Goal: Task Accomplishment & Management: Manage account settings

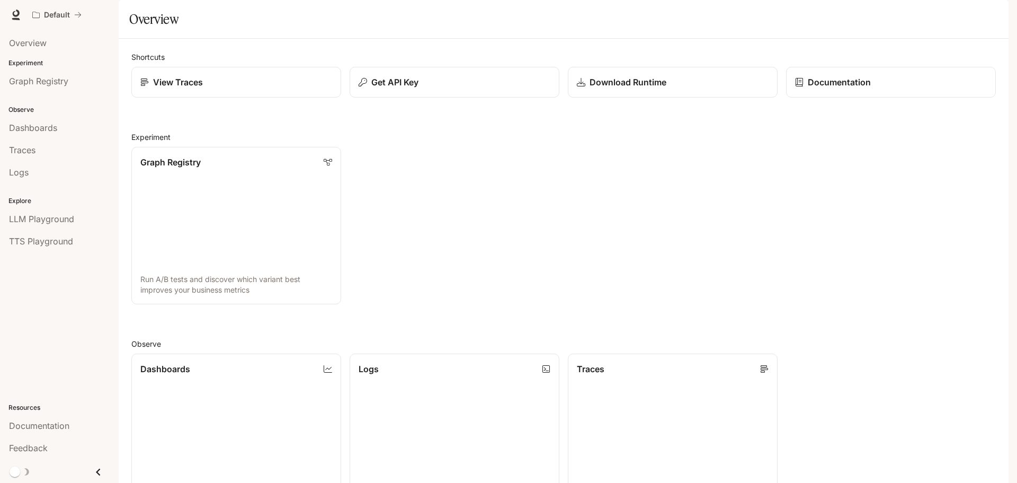
click at [100, 470] on icon "Close drawer" at bounding box center [98, 472] width 14 height 14
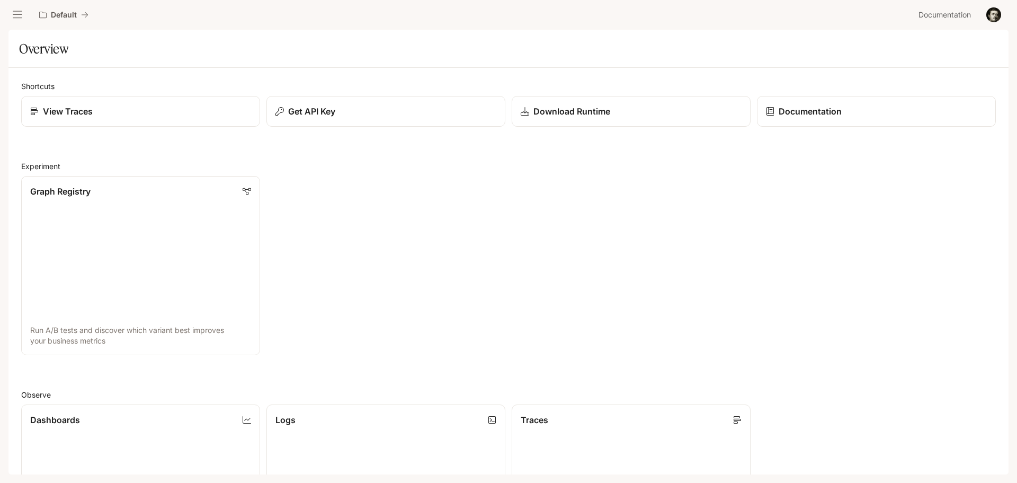
click at [8, 475] on div "Skip to main content Default Documentation Documentation Portal Overview Experi…" at bounding box center [508, 241] width 1017 height 483
drag, startPoint x: 683, startPoint y: 328, endPoint x: 315, endPoint y: 13, distance: 483.3
click at [8, 8] on div at bounding box center [17, 14] width 19 height 19
click at [13, 11] on icon "open drawer" at bounding box center [17, 15] width 11 height 11
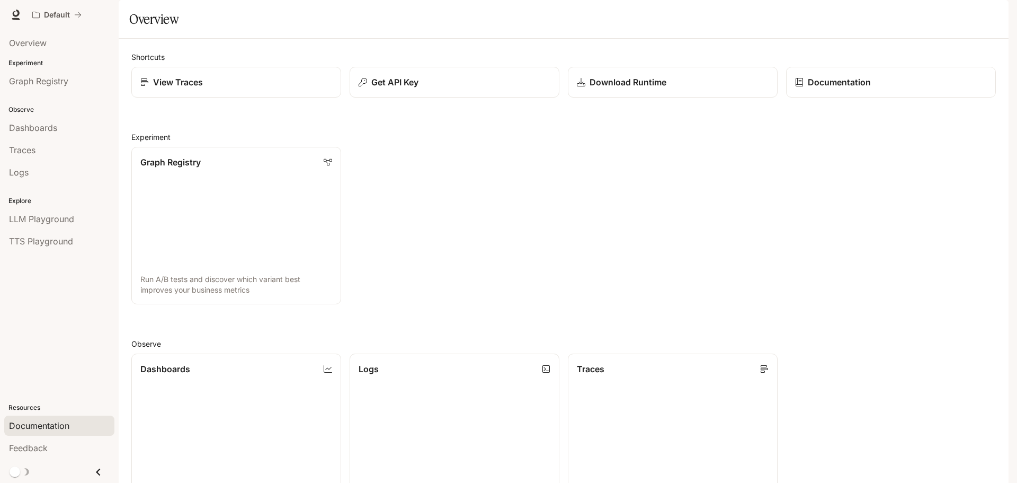
click at [46, 429] on span "Documentation" at bounding box center [39, 425] width 60 height 13
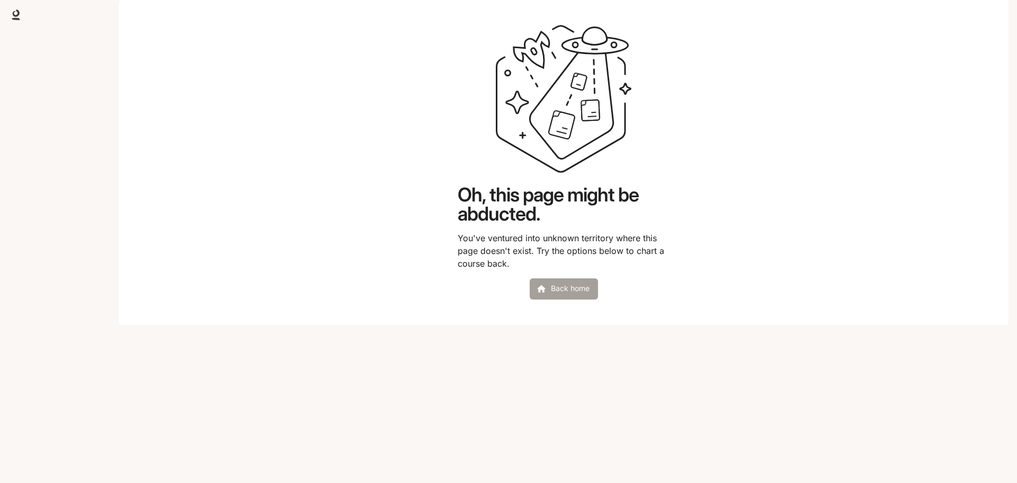
click at [580, 299] on link "Back home" at bounding box center [564, 288] width 68 height 21
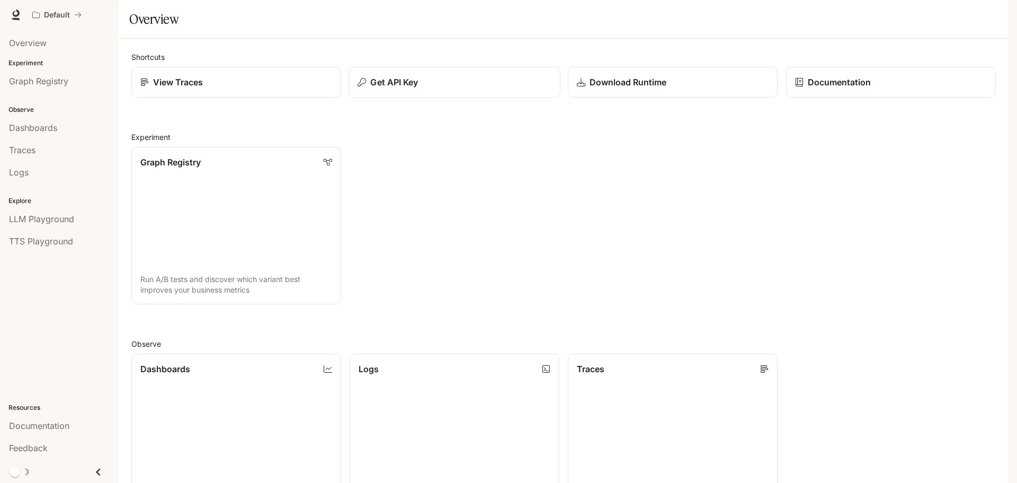
click at [433, 88] on div "Get API Key" at bounding box center [455, 82] width 194 height 13
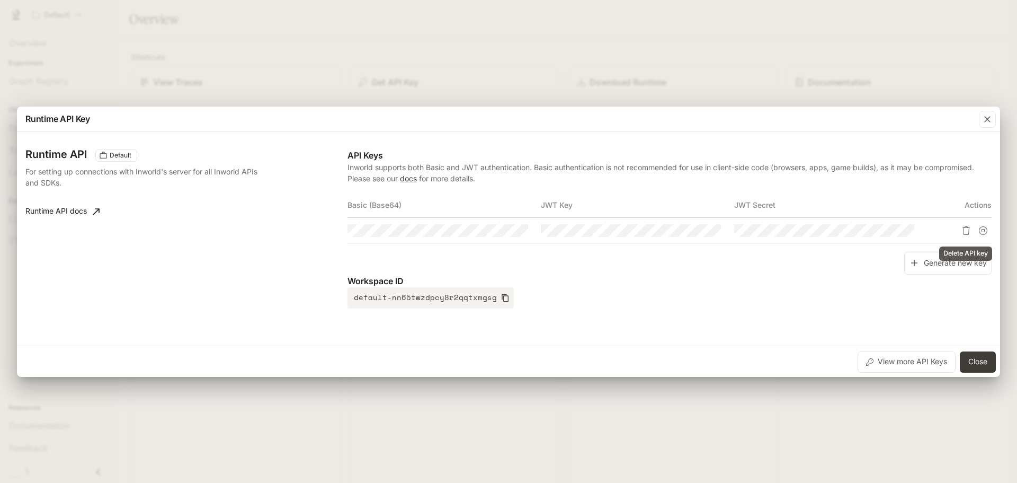
click at [964, 229] on icon "Delete API key" at bounding box center [966, 230] width 8 height 8
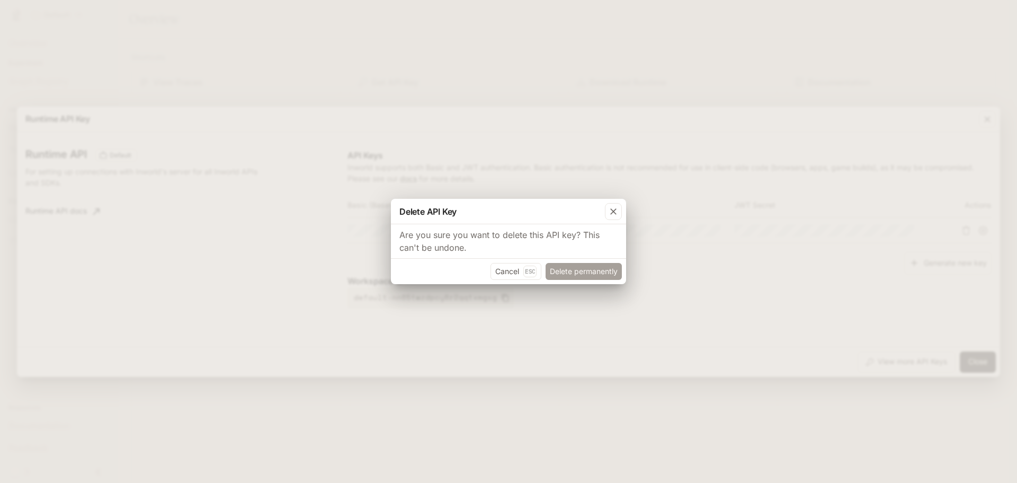
click at [580, 269] on button "Delete permanently" at bounding box center [584, 271] width 76 height 17
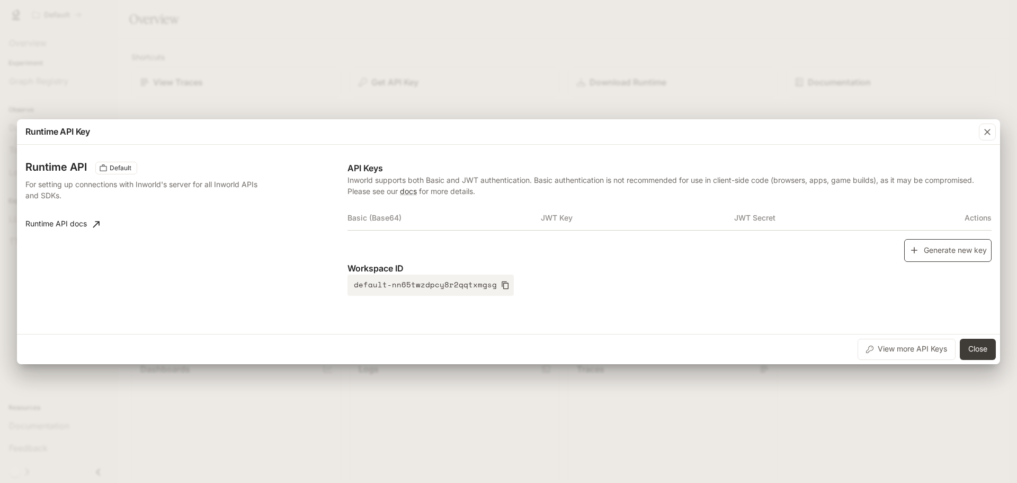
click at [952, 256] on button "Generate new key" at bounding box center [948, 250] width 87 height 23
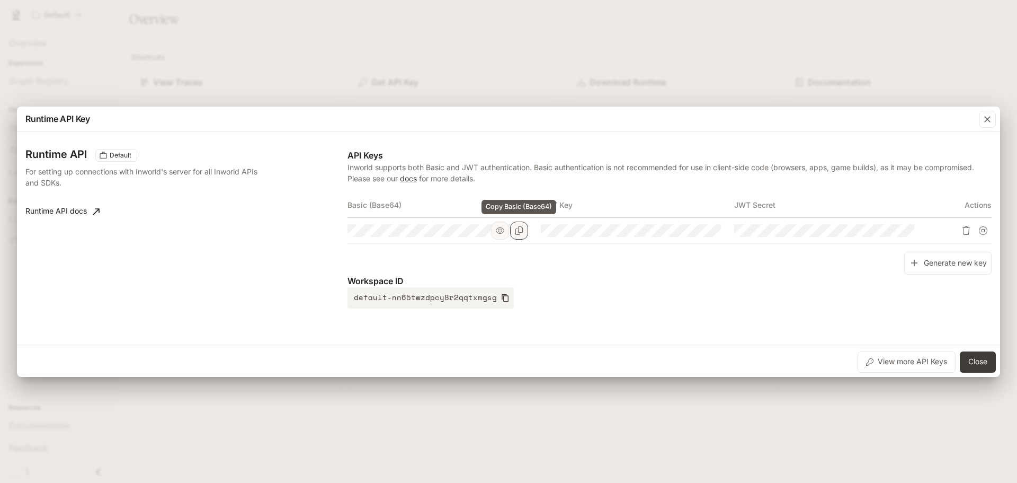
click at [517, 229] on icon "Copy Basic (Base64)" at bounding box center [519, 230] width 8 height 8
click at [867, 98] on div "Runtime API Key Runtime API Default For setting up connections with Inworld's s…" at bounding box center [508, 241] width 1017 height 483
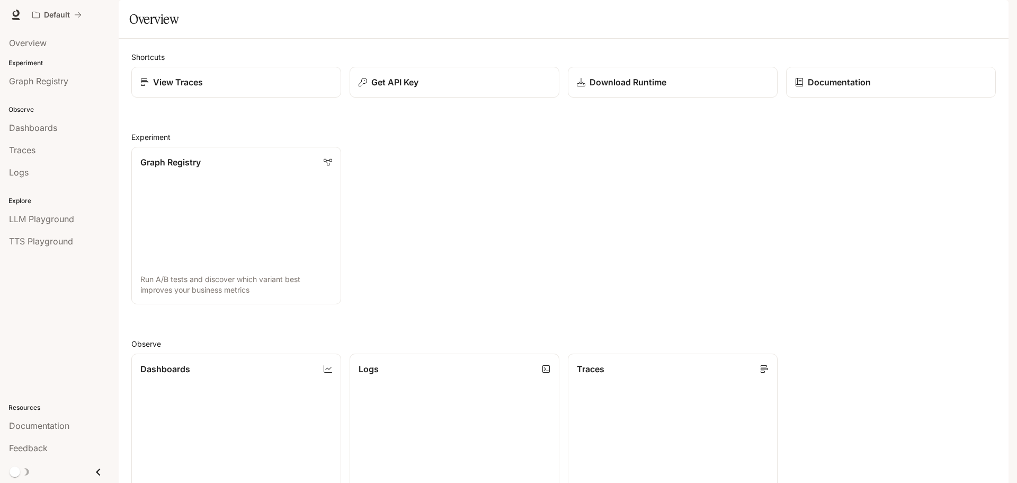
click at [661, 143] on h2 "Experiment" at bounding box center [563, 136] width 865 height 11
click at [999, 14] on img "button" at bounding box center [994, 14] width 15 height 15
click at [902, 94] on span "API Keys" at bounding box center [927, 99] width 137 height 11
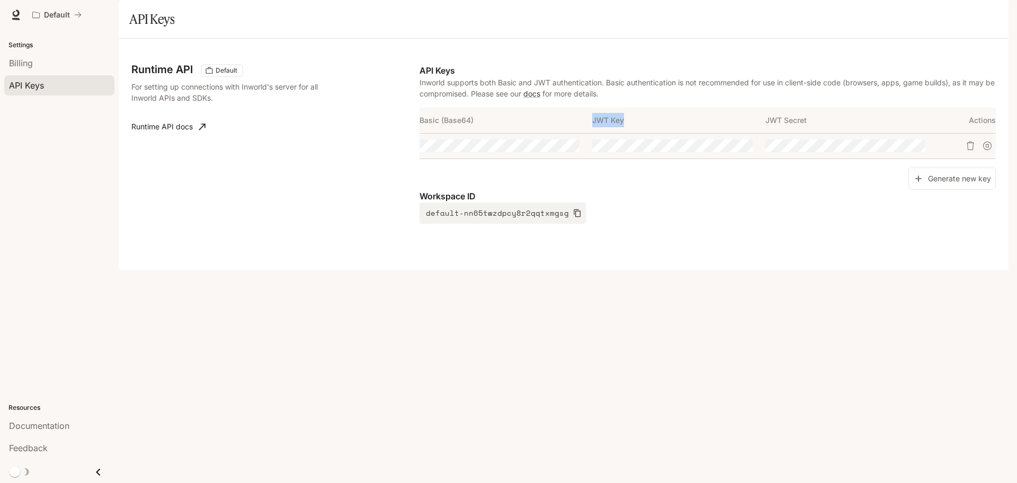
drag, startPoint x: 647, startPoint y: 148, endPoint x: 591, endPoint y: 153, distance: 56.3
click at [591, 133] on tr "Basic (Base64) JWT Key JWT Secret Actions" at bounding box center [708, 120] width 577 height 25
copy tr "JWT Key"
click at [750, 155] on button "Copy Key" at bounding box center [744, 146] width 18 height 18
click at [919, 150] on icon "Copy Secret" at bounding box center [917, 145] width 8 height 8
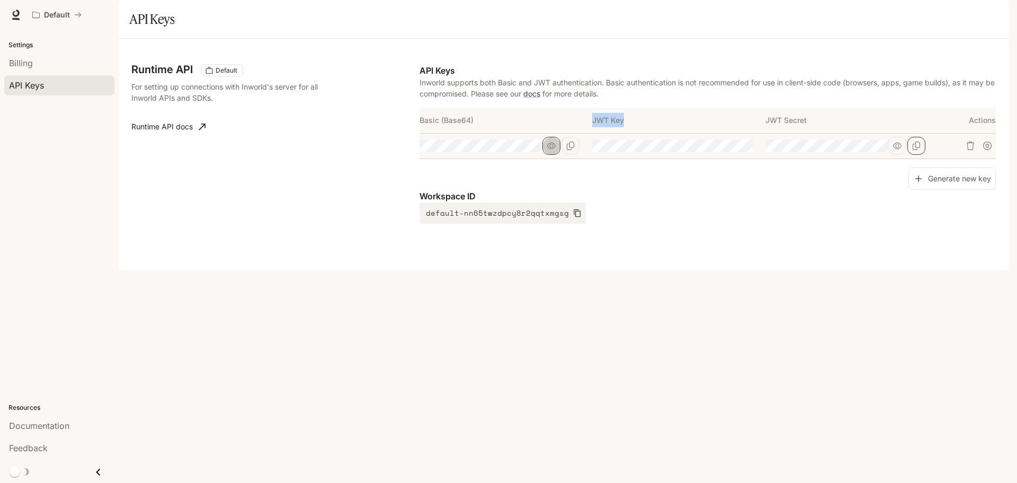
click at [553, 155] on button "button" at bounding box center [552, 146] width 18 height 18
click at [579, 155] on button "Copy Basic (Base64)" at bounding box center [571, 146] width 18 height 18
click at [665, 158] on tr at bounding box center [708, 145] width 577 height 25
click at [683, 258] on div "Runtime API Default For setting up connections with Inworld's server for all In…" at bounding box center [563, 154] width 865 height 206
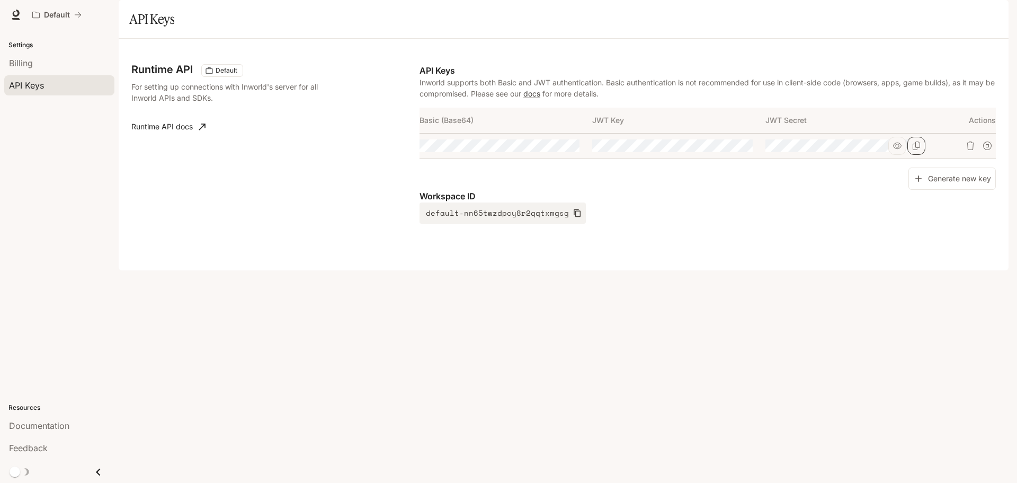
click at [165, 137] on link "Runtime API docs" at bounding box center [168, 126] width 83 height 21
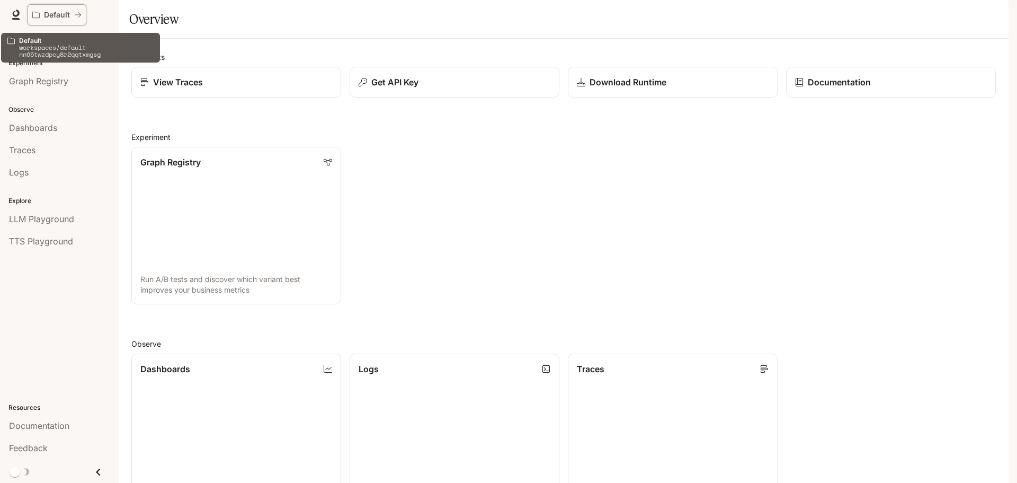
click at [69, 18] on p "Default" at bounding box center [57, 15] width 26 height 9
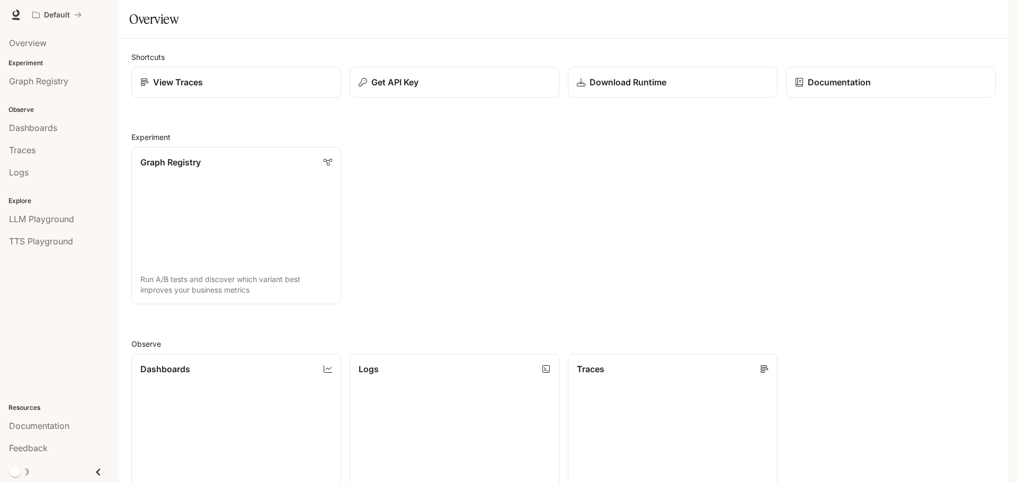
click at [963, 16] on span "Documentation" at bounding box center [945, 14] width 52 height 13
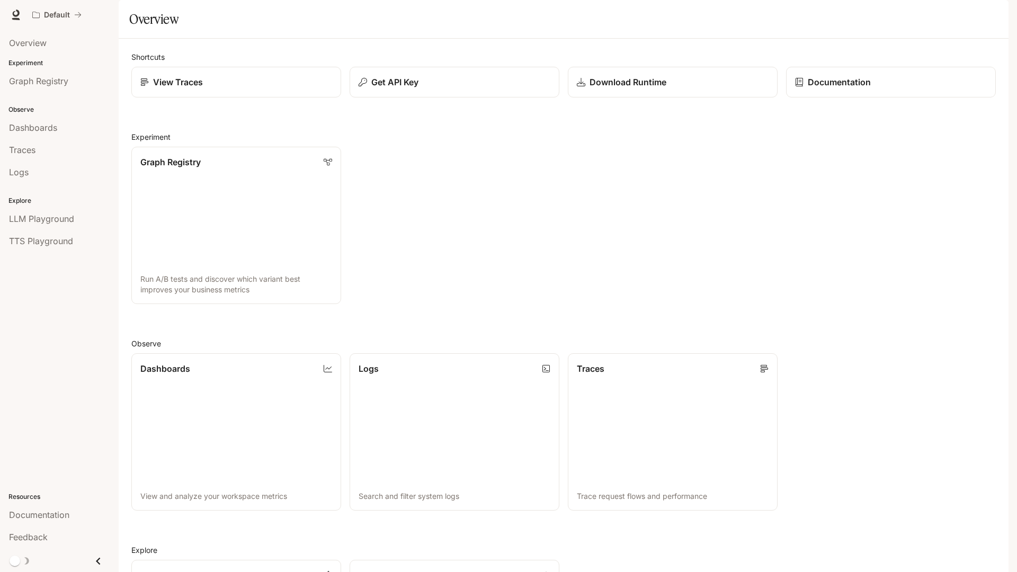
click at [701, 206] on div "Graph Registry Run A/B tests and discover which variant best improves your busi…" at bounding box center [559, 221] width 873 height 166
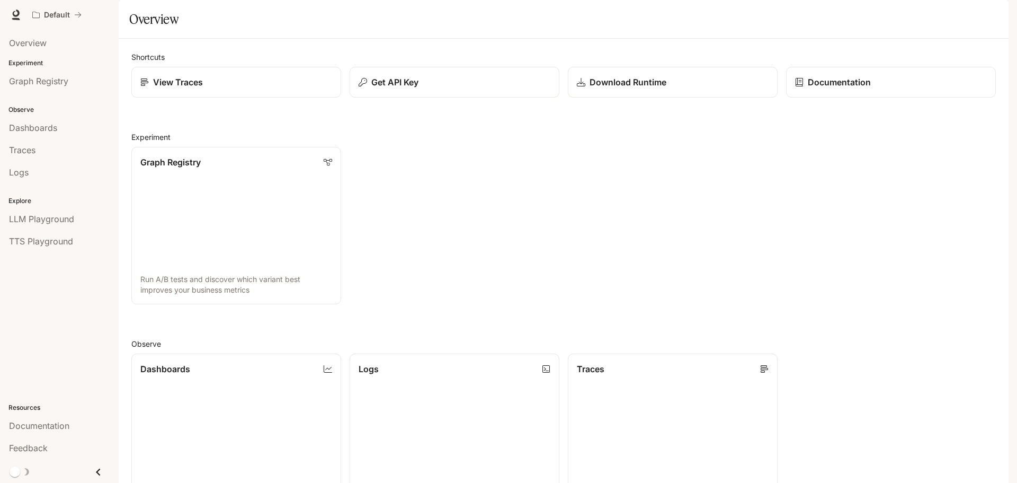
click at [614, 171] on div "Graph Registry Run A/B tests and discover which variant best improves your busi…" at bounding box center [559, 221] width 873 height 166
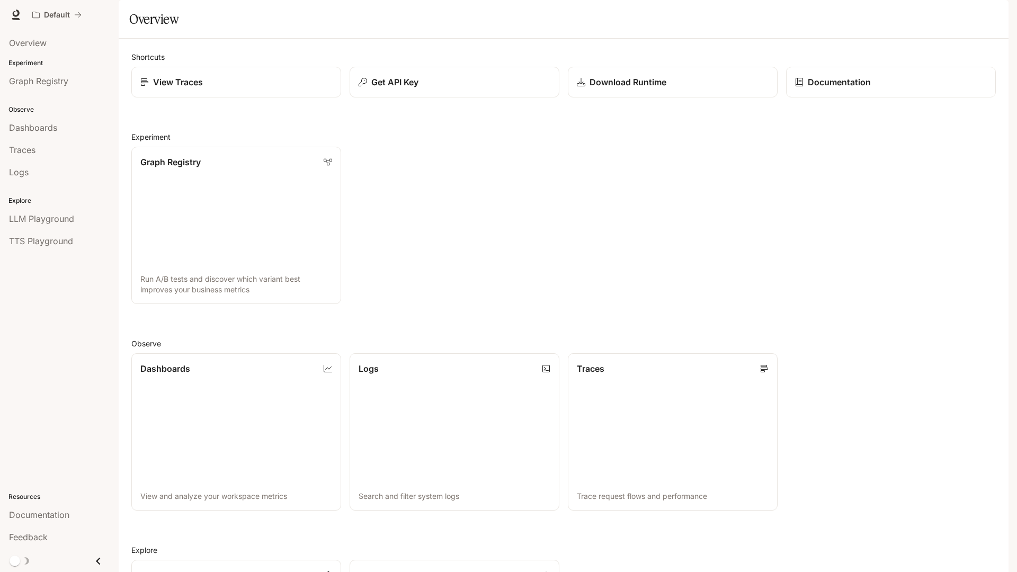
click at [691, 285] on div "Graph Registry Run A/B tests and discover which variant best improves your busi…" at bounding box center [559, 221] width 873 height 166
click at [718, 188] on div "Graph Registry Run A/B tests and discover which variant best improves your busi…" at bounding box center [559, 221] width 873 height 166
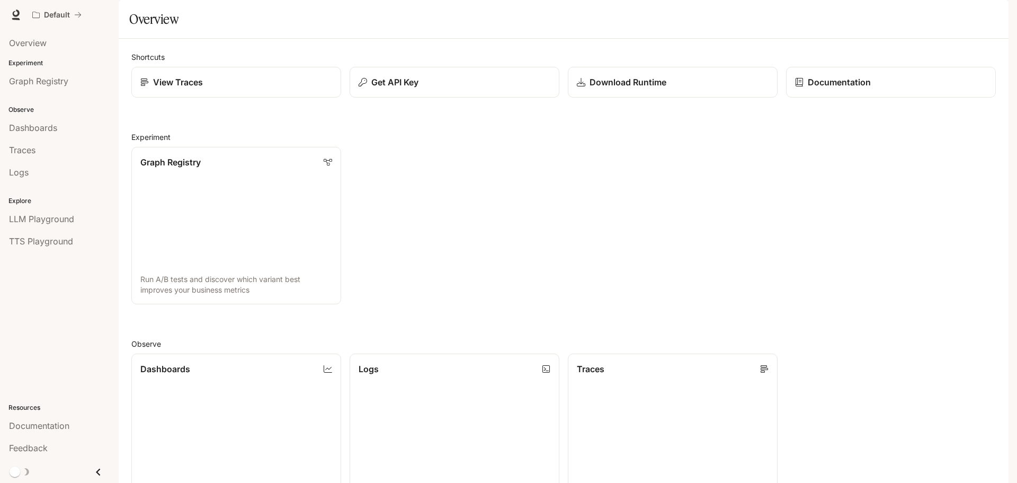
click at [811, 242] on div "Graph Registry Run A/B tests and discover which variant best improves your busi…" at bounding box center [559, 221] width 873 height 166
click at [621, 186] on div "Graph Registry Run A/B tests and discover which variant best improves your busi…" at bounding box center [559, 221] width 873 height 166
drag, startPoint x: 252, startPoint y: 123, endPoint x: 284, endPoint y: 130, distance: 32.5
drag, startPoint x: 579, startPoint y: 37, endPoint x: 563, endPoint y: 51, distance: 21.4
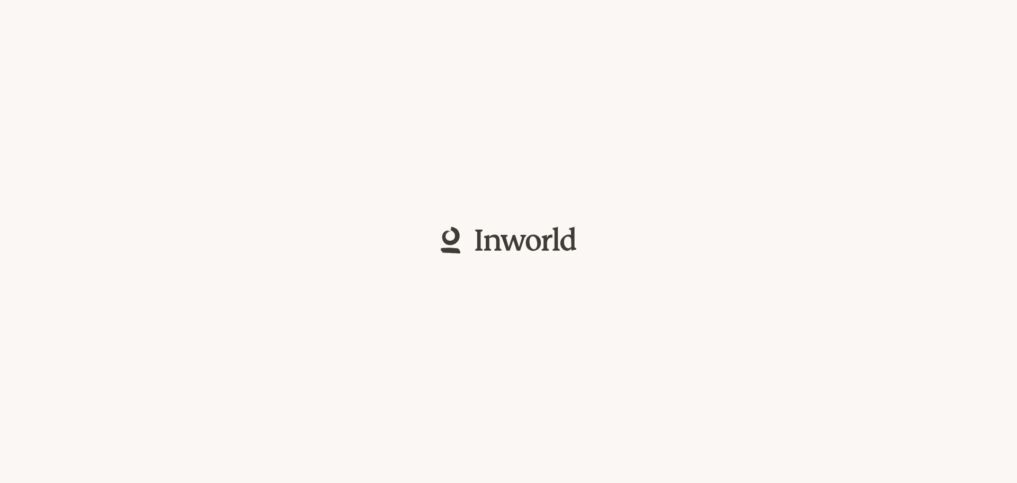
drag, startPoint x: 534, startPoint y: 47, endPoint x: 528, endPoint y: 49, distance: 6.2
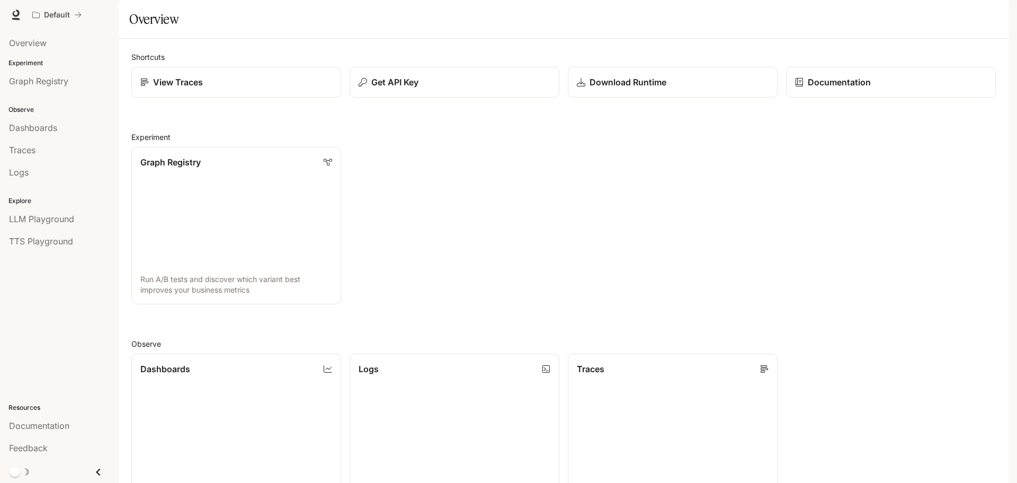
click at [992, 12] on img "button" at bounding box center [994, 14] width 15 height 15
click at [915, 144] on span "Terms of Use" at bounding box center [920, 144] width 152 height 11
click at [908, 96] on span "API Keys" at bounding box center [927, 99] width 137 height 11
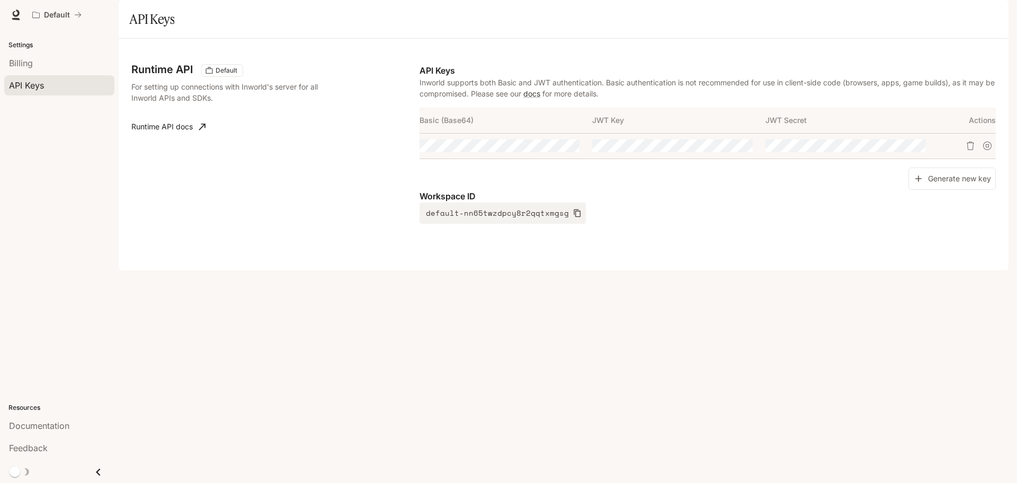
click at [1005, 8] on div "Default Documentation Documentation" at bounding box center [508, 15] width 1017 height 30
click at [998, 12] on img "button" at bounding box center [994, 14] width 15 height 15
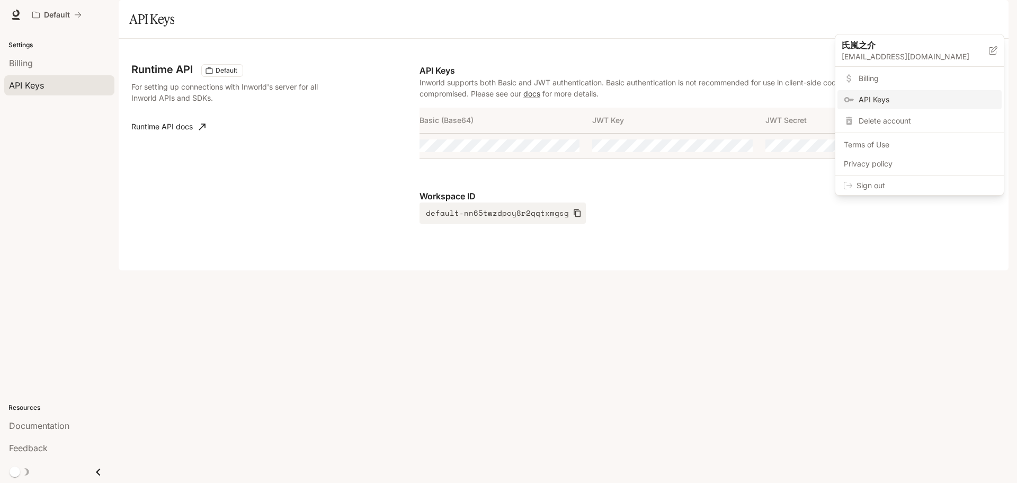
click at [851, 249] on div at bounding box center [508, 241] width 1017 height 483
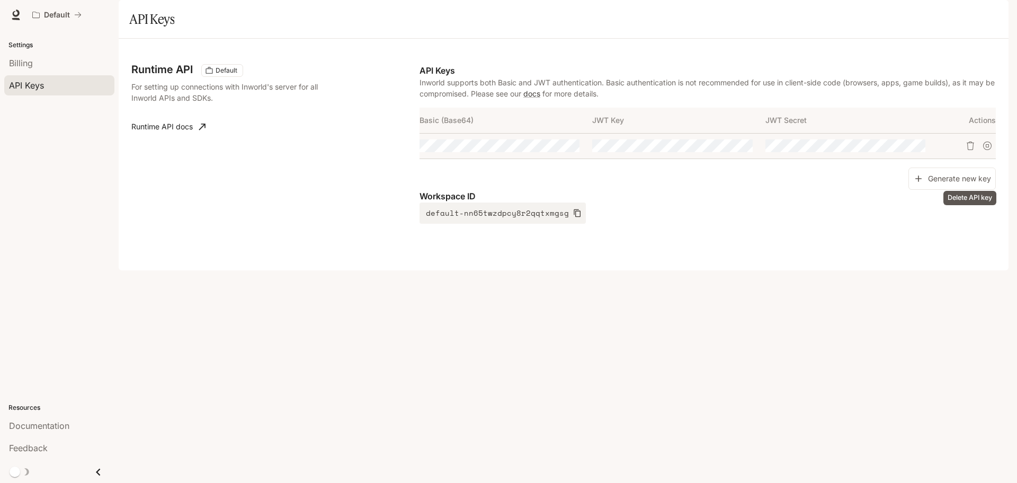
click at [973, 150] on icon "Delete API key" at bounding box center [970, 145] width 7 height 8
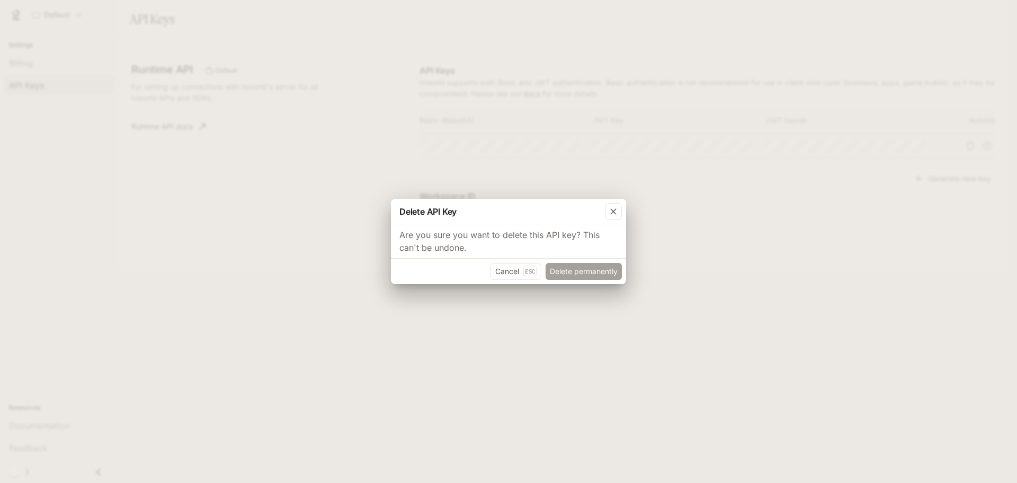
click at [587, 266] on button "Delete permanently" at bounding box center [584, 271] width 76 height 17
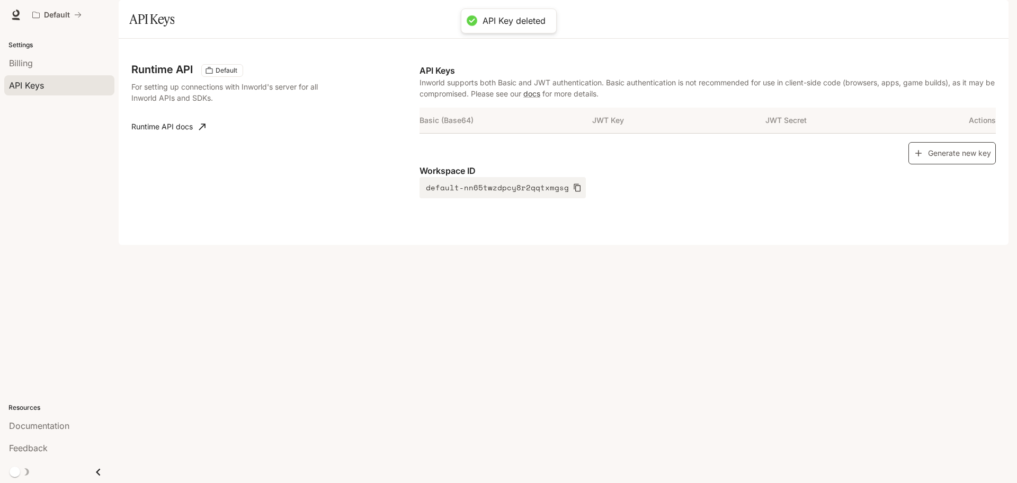
click at [974, 165] on button "Generate new key" at bounding box center [952, 153] width 87 height 23
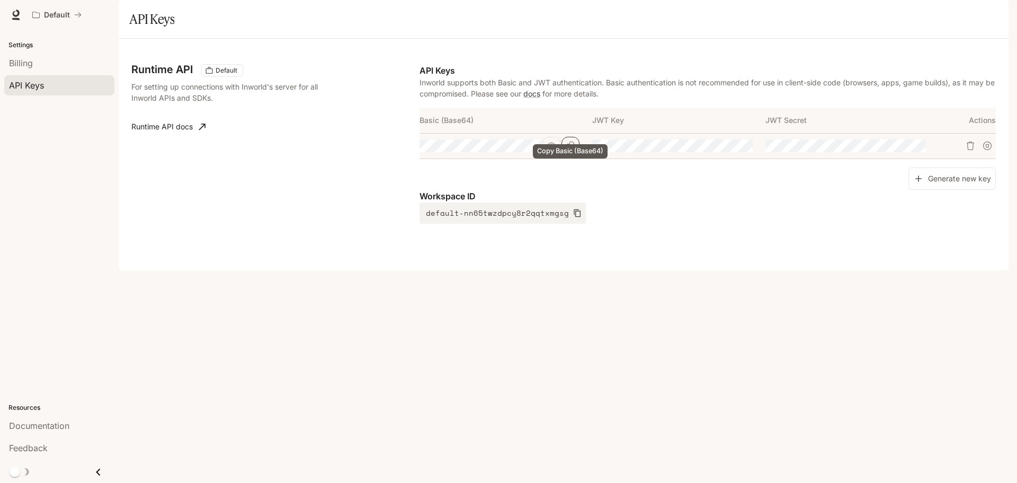
click at [570, 150] on icon "Copy Basic (Base64)" at bounding box center [571, 145] width 8 height 8
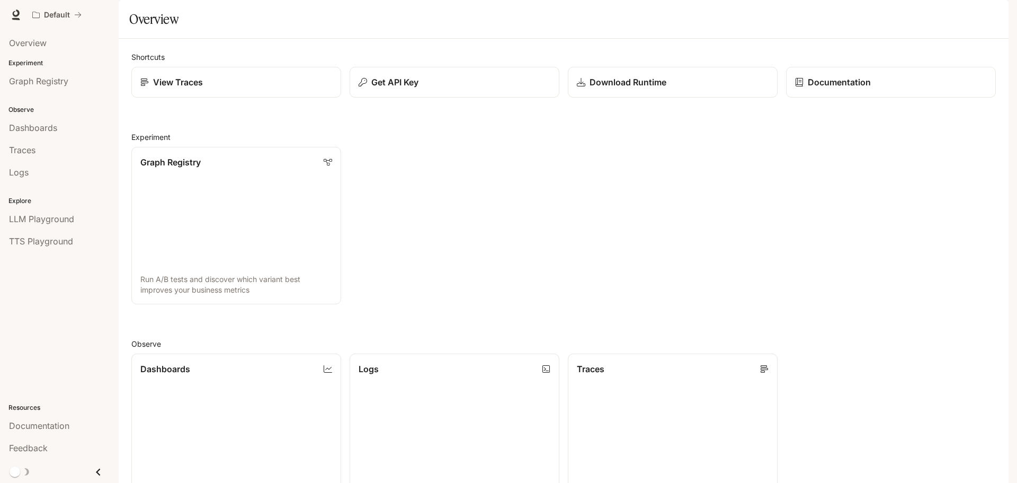
click at [990, 15] on img "button" at bounding box center [994, 14] width 15 height 15
click at [883, 47] on p "氏嵐之介" at bounding box center [907, 45] width 130 height 13
click at [945, 106] on button "Cancel" at bounding box center [943, 106] width 34 height 17
drag, startPoint x: 703, startPoint y: 197, endPoint x: 702, endPoint y: 191, distance: 6.0
click at [703, 197] on div at bounding box center [508, 241] width 1017 height 483
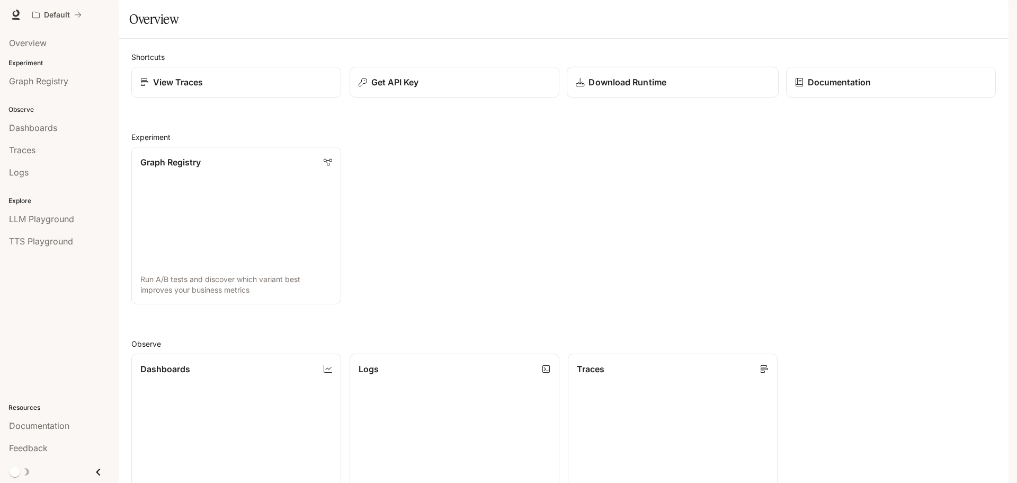
click at [682, 88] on div "Download Runtime" at bounding box center [673, 82] width 194 height 13
click at [472, 353] on link "Logs Search and filter system logs" at bounding box center [455, 432] width 212 height 159
click at [501, 88] on div "Get API Key" at bounding box center [455, 82] width 194 height 13
click at [995, 14] on img "button" at bounding box center [994, 14] width 15 height 15
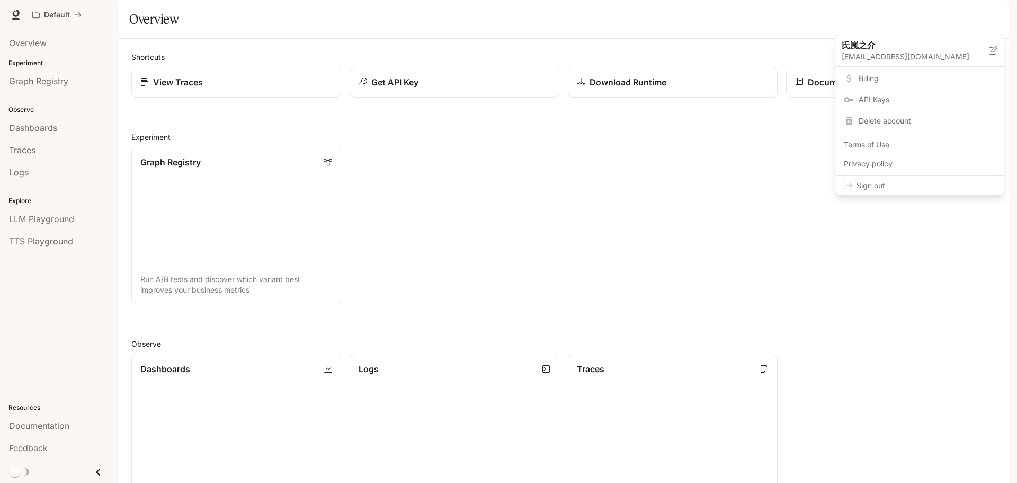
click at [905, 124] on span "Delete account" at bounding box center [927, 121] width 137 height 11
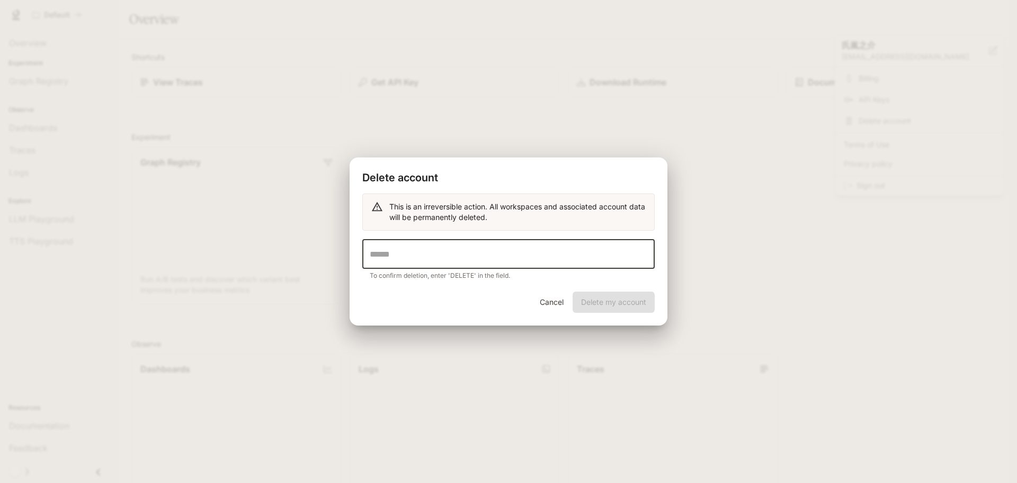
click at [523, 260] on input "text" at bounding box center [508, 254] width 293 height 30
type input "******"
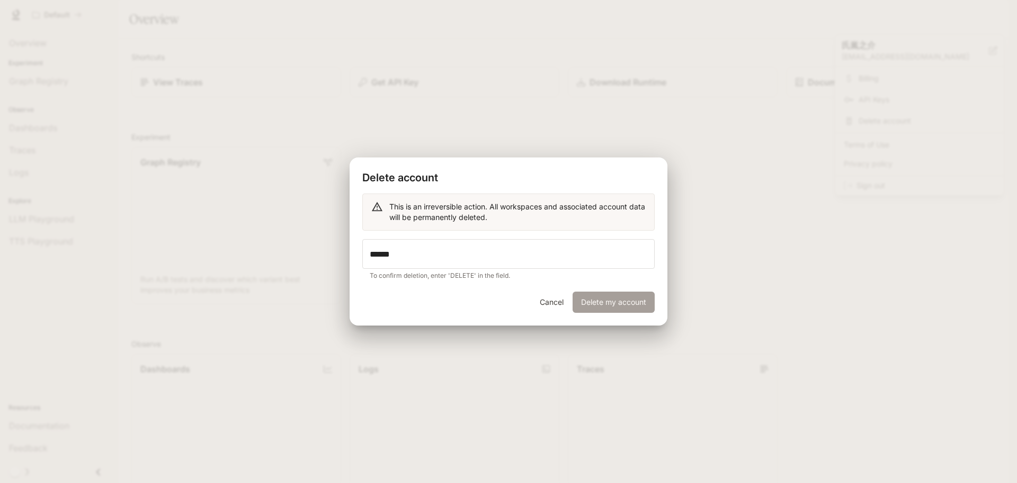
click at [602, 306] on button "Delete my account" at bounding box center [614, 301] width 82 height 21
